Goal: Information Seeking & Learning: Learn about a topic

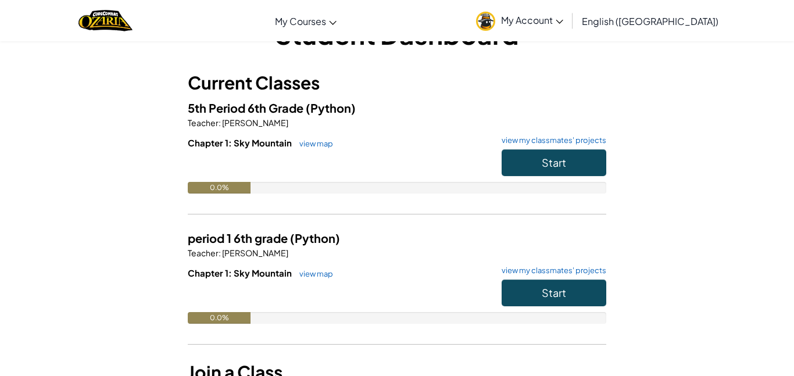
scroll to position [40, 0]
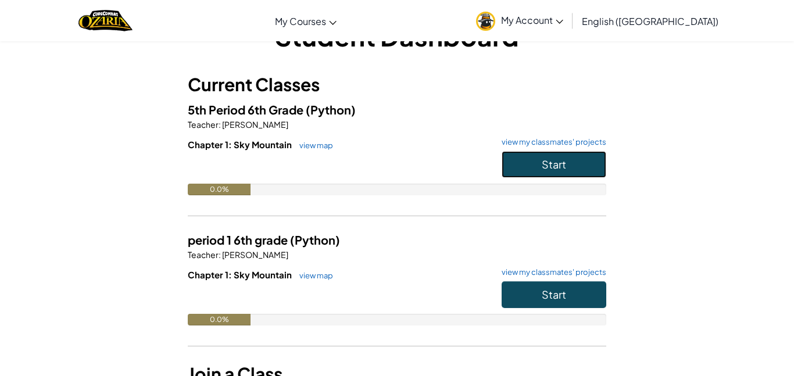
click at [570, 160] on button "Start" at bounding box center [553, 164] width 105 height 27
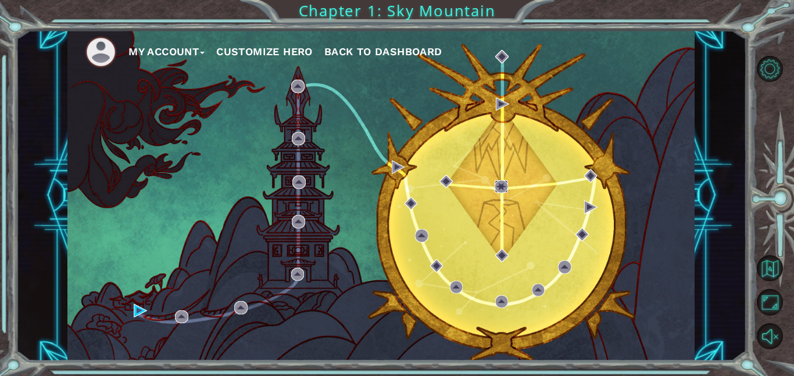
click at [507, 188] on img at bounding box center [500, 186] width 13 height 13
click at [500, 185] on img at bounding box center [500, 186] width 13 height 13
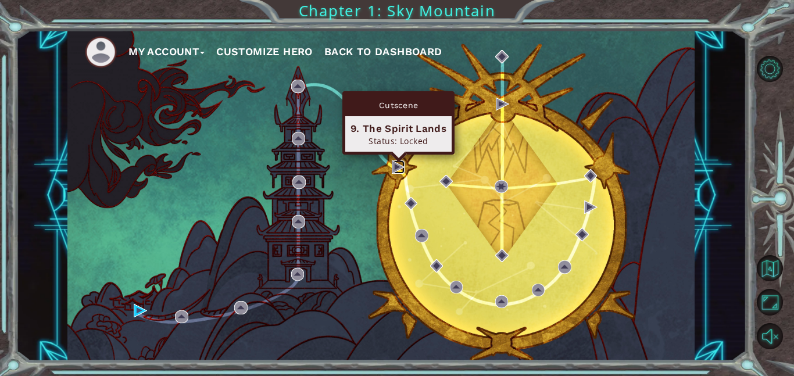
click at [400, 168] on img at bounding box center [398, 166] width 13 height 13
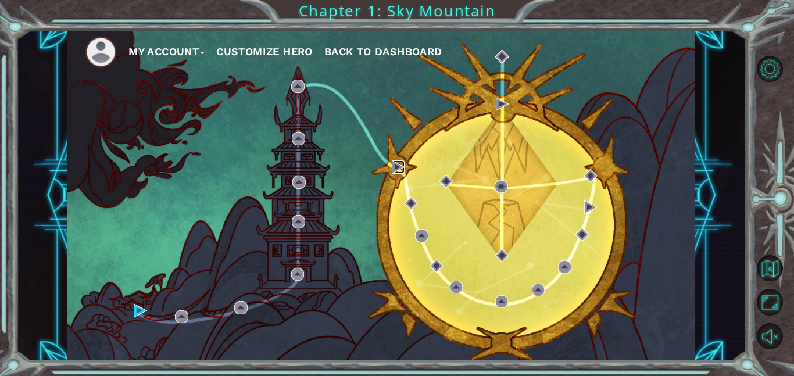
click at [399, 168] on img at bounding box center [398, 166] width 13 height 13
click at [399, 166] on img at bounding box center [398, 166] width 13 height 13
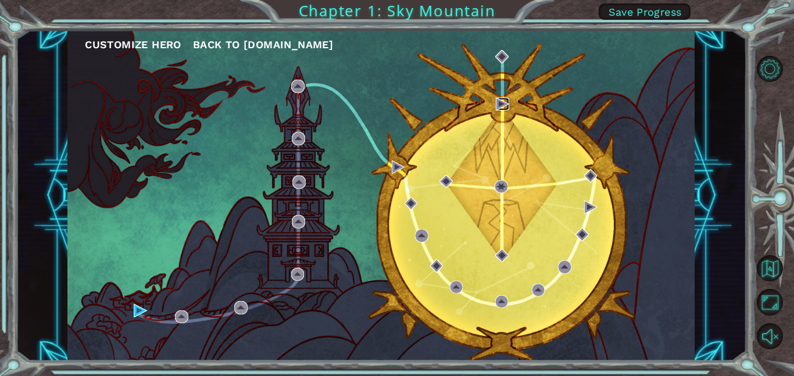
click at [497, 105] on img at bounding box center [502, 104] width 13 height 13
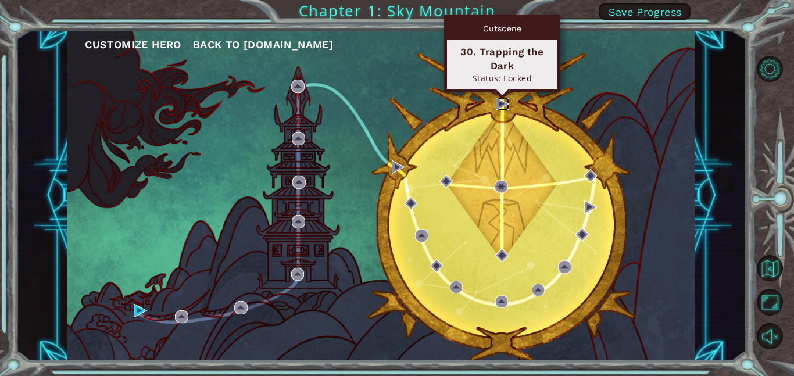
click at [504, 104] on img at bounding box center [502, 104] width 13 height 13
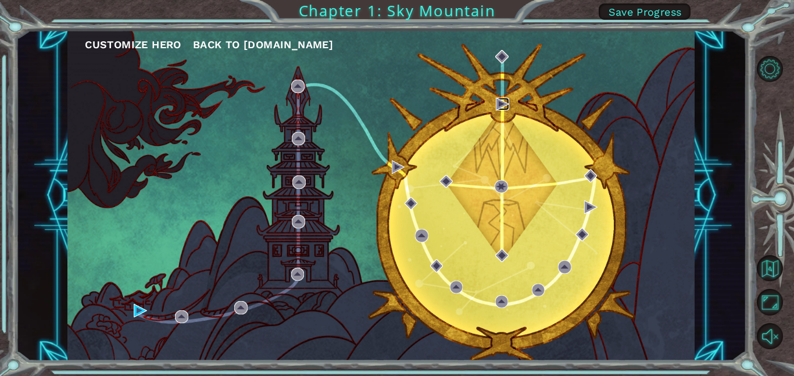
click at [504, 106] on img at bounding box center [502, 104] width 13 height 13
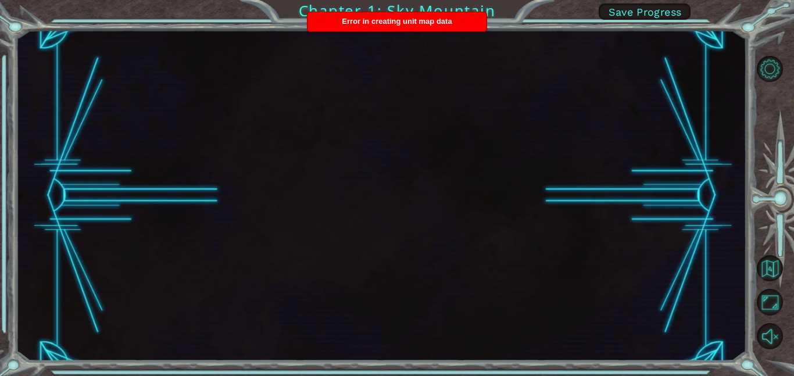
click at [361, 39] on div at bounding box center [381, 195] width 730 height 331
click at [397, 69] on div at bounding box center [381, 195] width 730 height 331
click at [81, 195] on div at bounding box center [381, 195] width 730 height 331
click at [19, 261] on div at bounding box center [381, 195] width 730 height 331
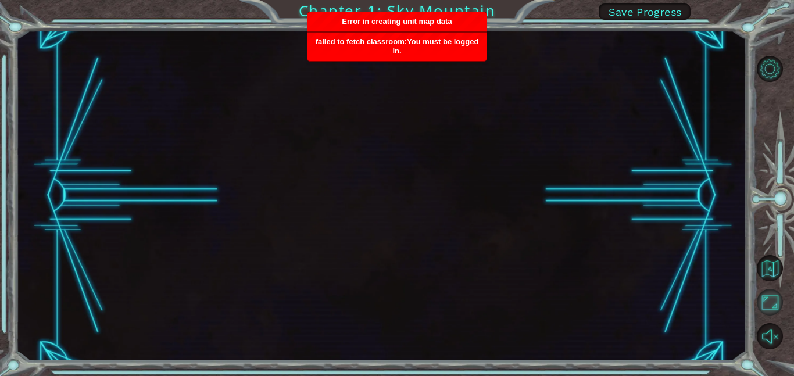
click at [775, 308] on button "Maximize Browser" at bounding box center [769, 302] width 26 height 26
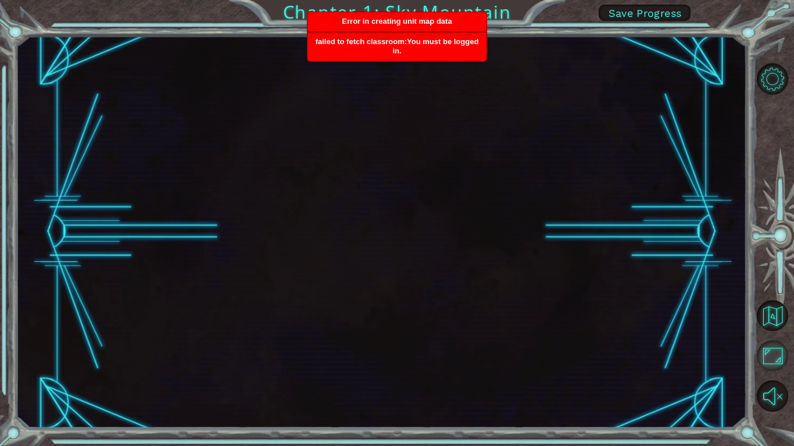
click at [769, 347] on button "Maximize Browser" at bounding box center [771, 355] width 31 height 31
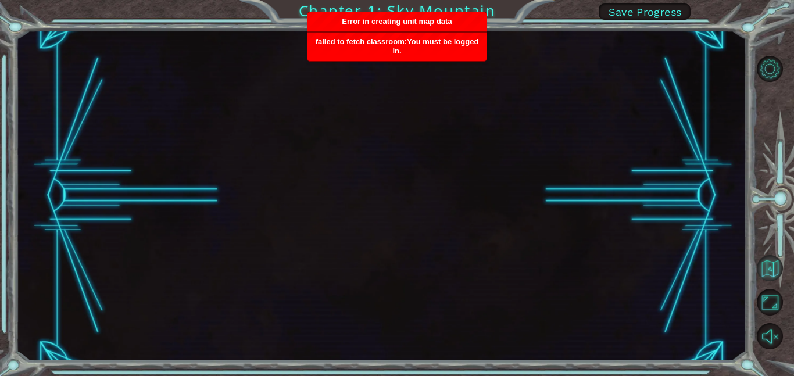
click at [772, 269] on button "Back to Map" at bounding box center [769, 268] width 26 height 26
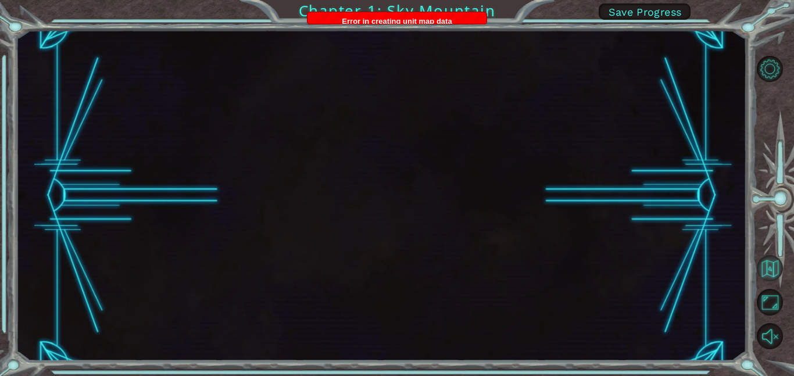
click at [772, 271] on button "Back to Map" at bounding box center [769, 268] width 26 height 26
click at [770, 279] on button "Back to Map" at bounding box center [769, 268] width 26 height 26
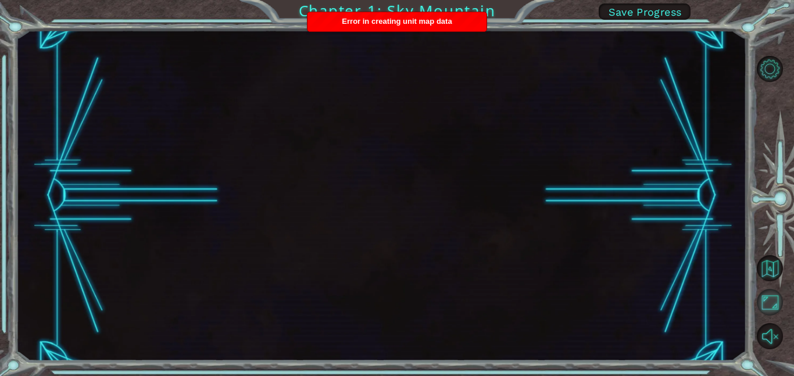
click at [773, 292] on button "Maximize Browser" at bounding box center [769, 302] width 26 height 26
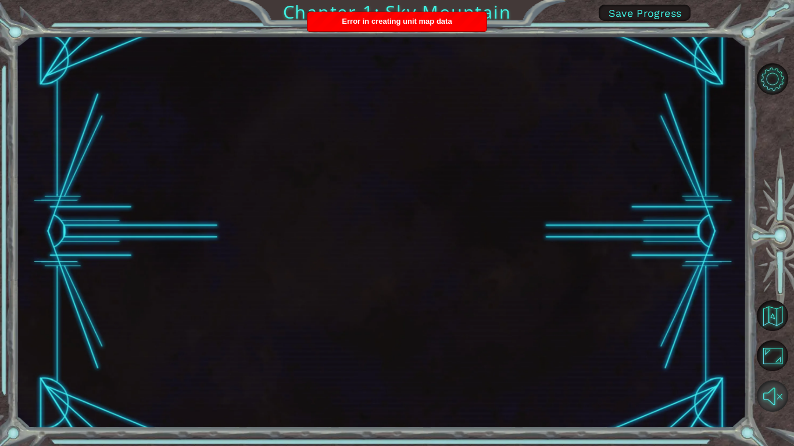
click at [776, 375] on button "Unmute" at bounding box center [771, 396] width 31 height 31
click at [767, 302] on button "Back to Map" at bounding box center [771, 315] width 31 height 31
click at [776, 77] on button "Level Options" at bounding box center [771, 78] width 31 height 31
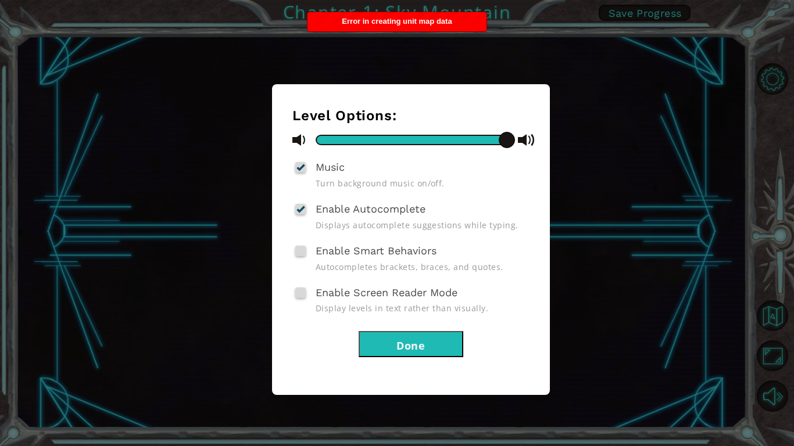
click at [429, 351] on button "Done" at bounding box center [410, 344] width 105 height 26
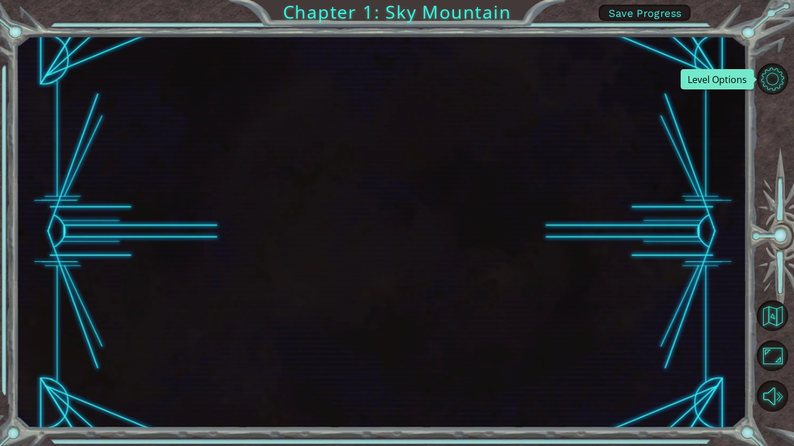
click at [756, 63] on button "Level Options" at bounding box center [771, 78] width 31 height 31
